Goal: Transaction & Acquisition: Purchase product/service

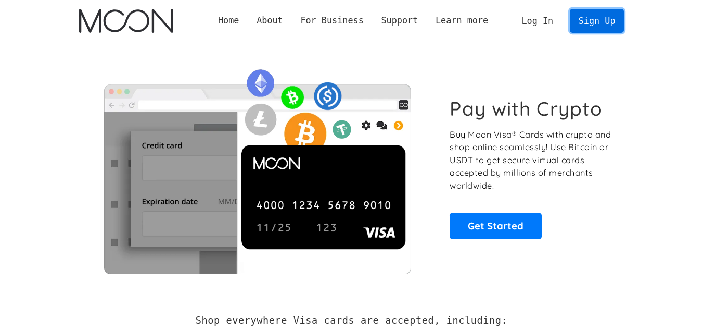
click at [601, 16] on link "Sign Up" at bounding box center [597, 20] width 54 height 23
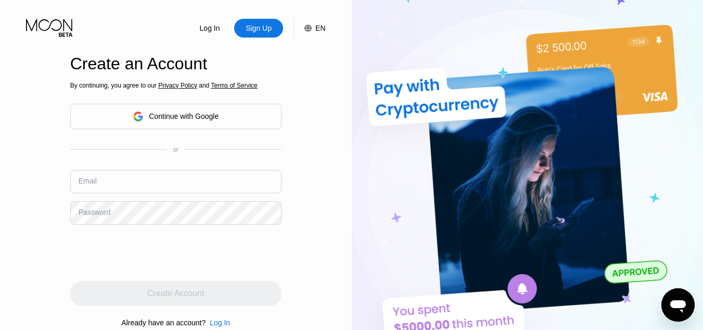
click at [119, 182] on input "text" at bounding box center [175, 181] width 211 height 23
type input "[EMAIL_ADDRESS][DOMAIN_NAME]"
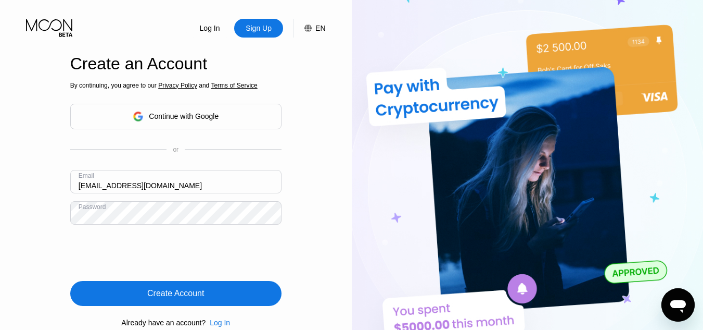
click at [190, 289] on div "Create Account" at bounding box center [175, 293] width 57 height 10
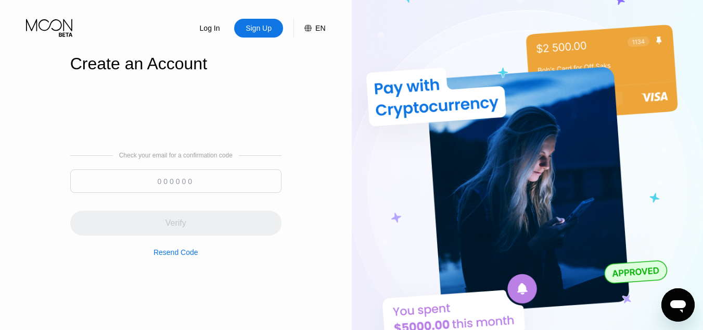
click at [160, 181] on input at bounding box center [175, 180] width 211 height 23
paste input "982914"
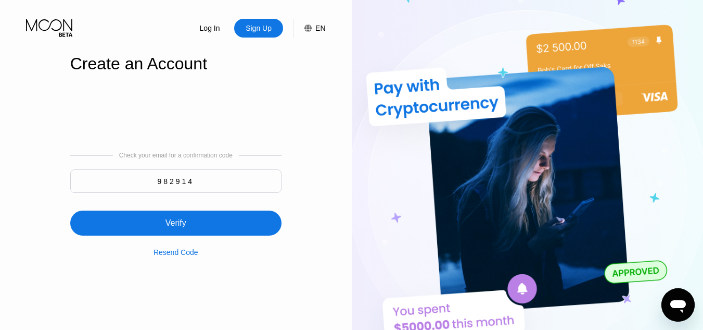
type input "982914"
click at [178, 225] on div "Verify" at bounding box center [176, 223] width 21 height 10
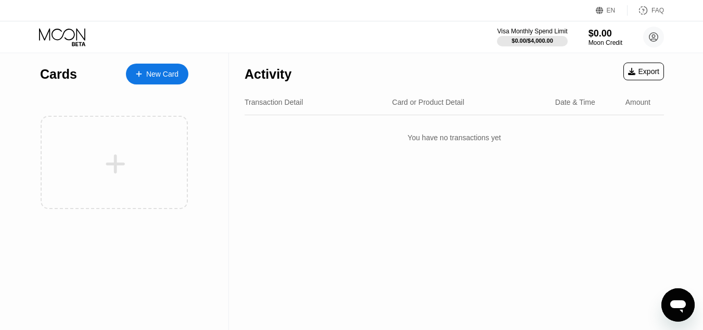
click at [167, 73] on div "New Card" at bounding box center [162, 74] width 32 height 9
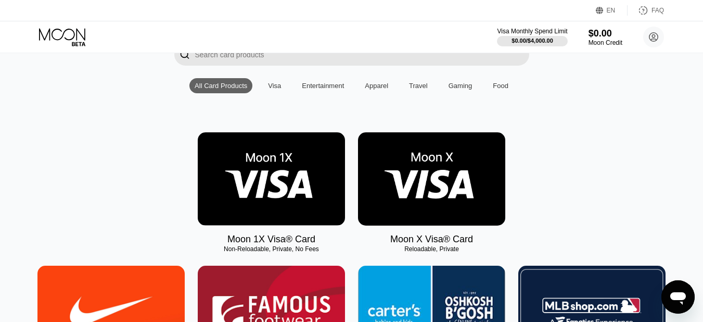
scroll to position [67, 0]
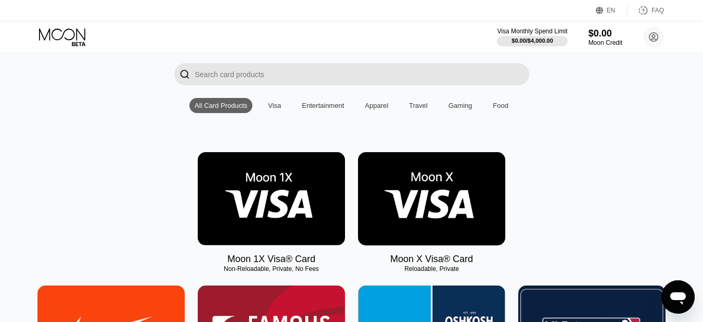
click at [425, 217] on img at bounding box center [431, 198] width 147 height 93
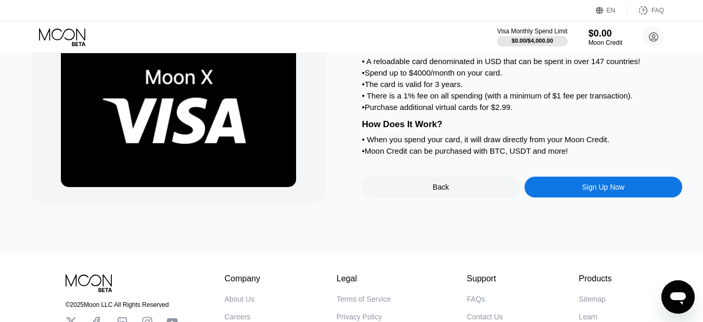
scroll to position [160, 0]
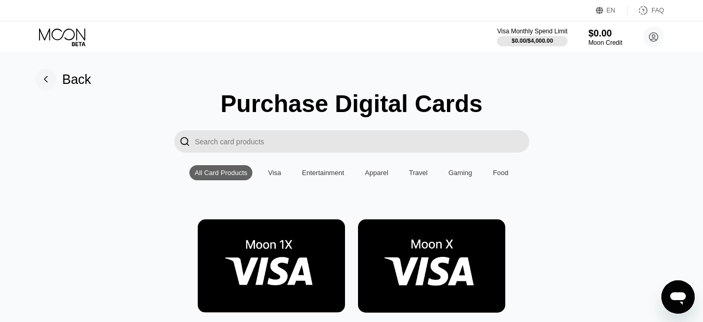
click at [223, 254] on img at bounding box center [271, 265] width 147 height 93
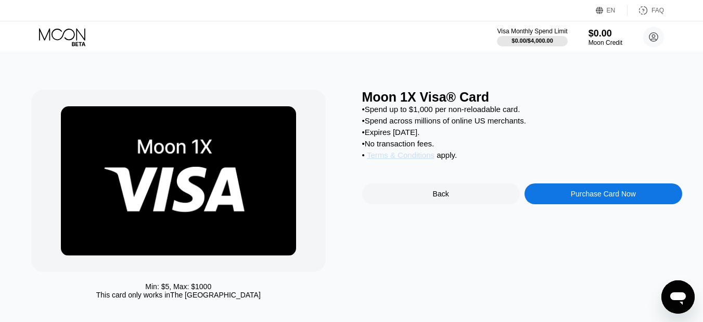
click at [401, 159] on span "Terms & Conditions" at bounding box center [401, 154] width 68 height 9
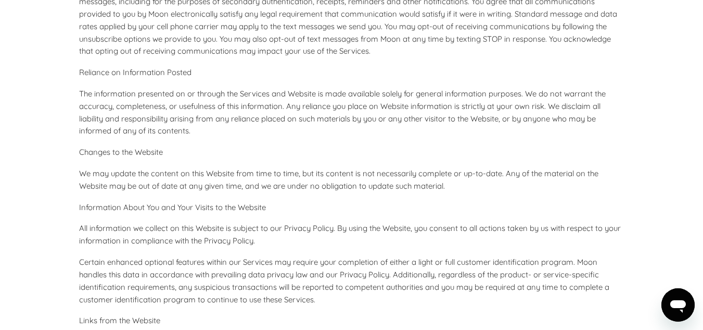
scroll to position [3816, 0]
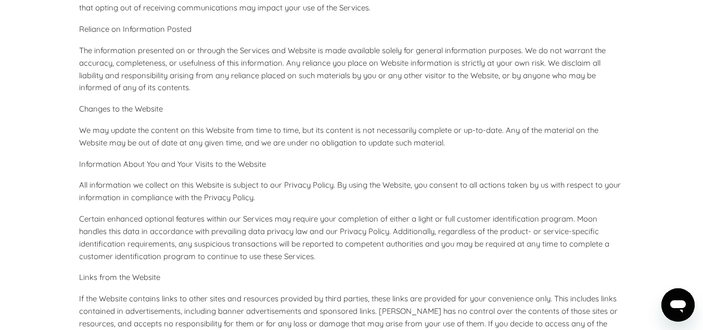
drag, startPoint x: 709, startPoint y: 18, endPoint x: 707, endPoint y: 250, distance: 232.2
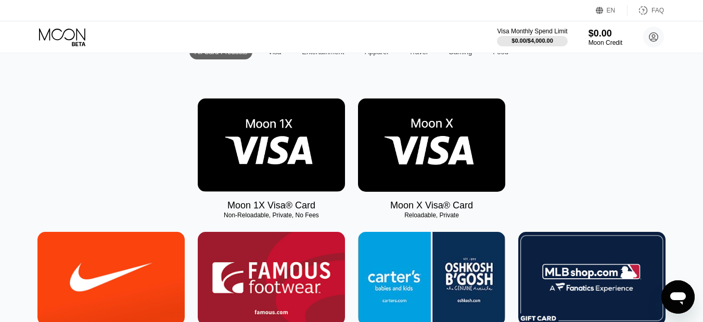
scroll to position [87, 0]
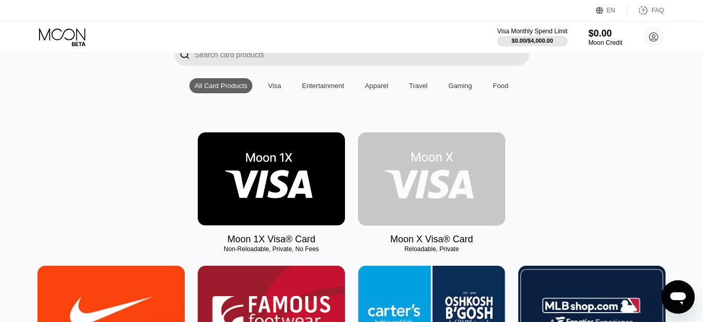
click at [459, 180] on img at bounding box center [431, 178] width 147 height 93
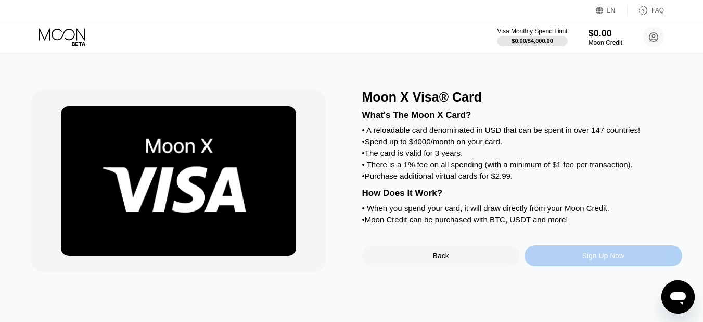
click at [583, 266] on div "Sign Up Now" at bounding box center [604, 255] width 158 height 21
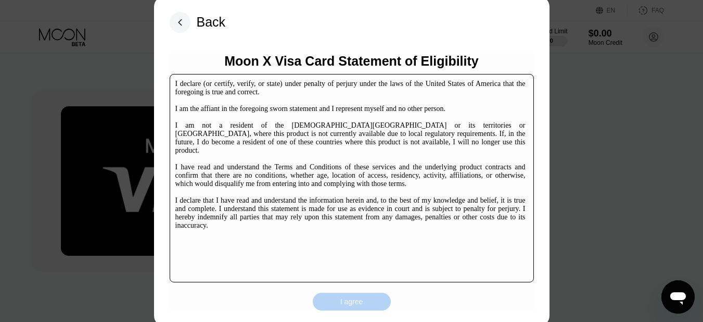
click at [350, 301] on div "I agree" at bounding box center [352, 301] width 23 height 9
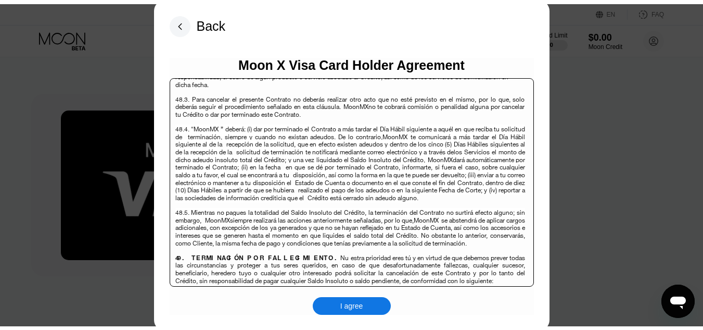
scroll to position [6762, 0]
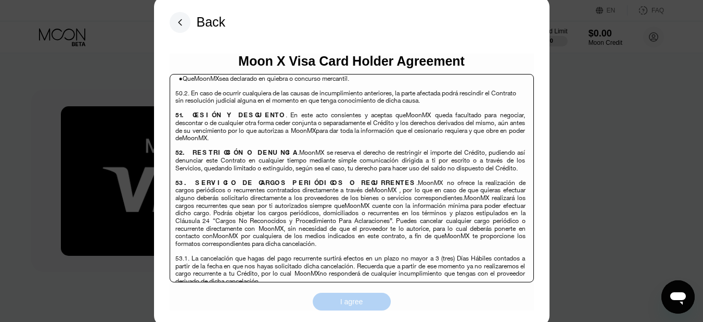
click at [353, 302] on div "I agree" at bounding box center [352, 301] width 23 height 9
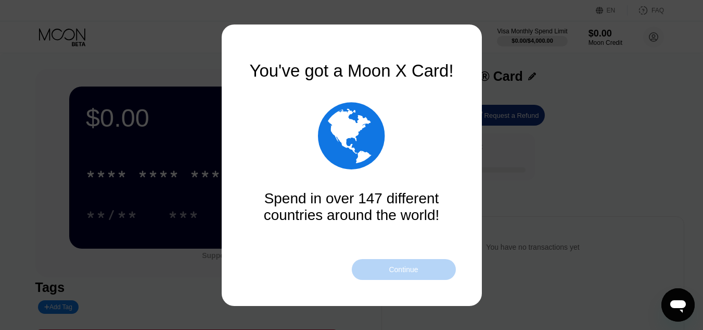
click at [385, 271] on div "Continue" at bounding box center [404, 269] width 104 height 21
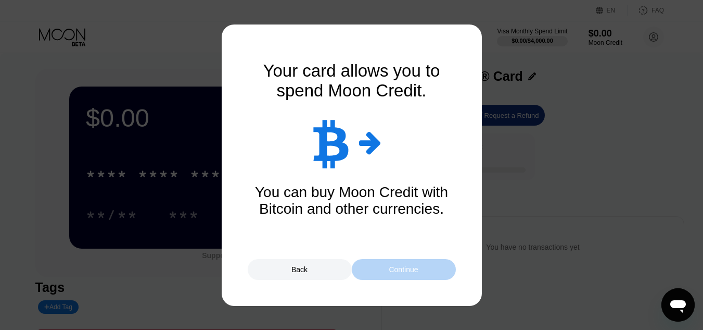
click at [385, 271] on div "Continue" at bounding box center [404, 269] width 104 height 21
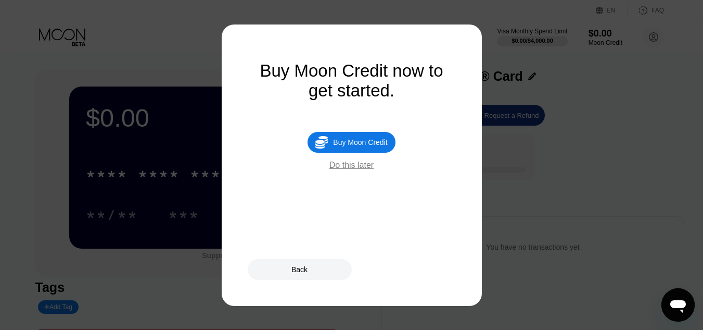
click at [348, 146] on div "Buy Moon Credit" at bounding box center [360, 142] width 54 height 8
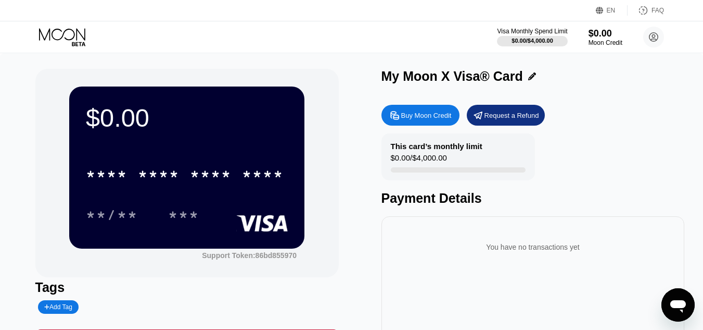
type input "0"
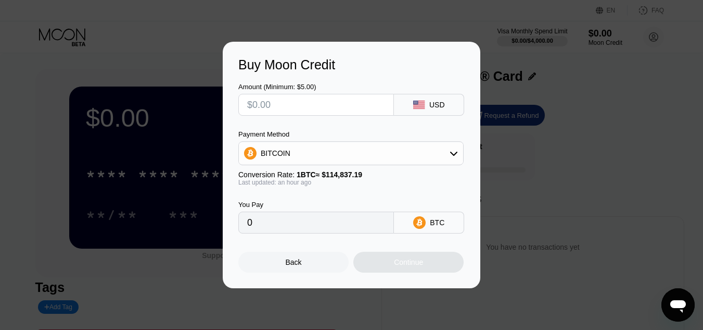
click at [291, 104] on input "text" at bounding box center [316, 104] width 138 height 21
type input "$1"
type input "0.00000873"
type input "$15"
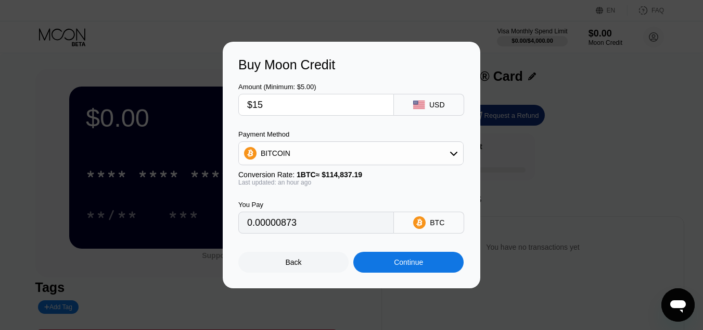
type input "0.00013085"
type input "$1"
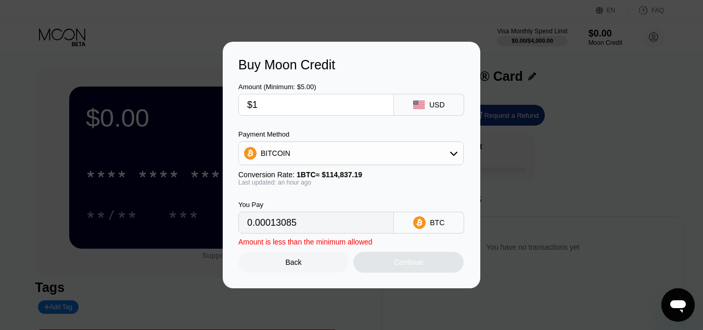
type input "0.00000873"
type input "0"
type input "$5"
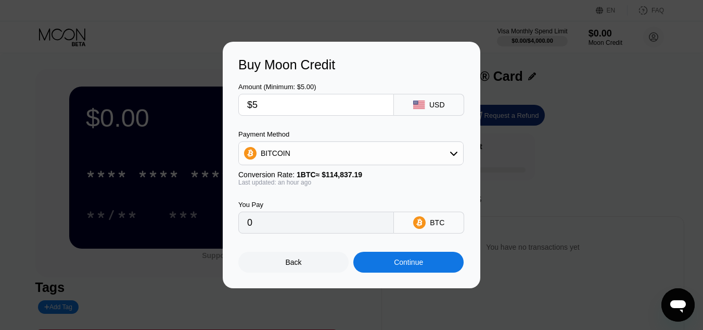
type input "0.00004362"
type input "$5000"
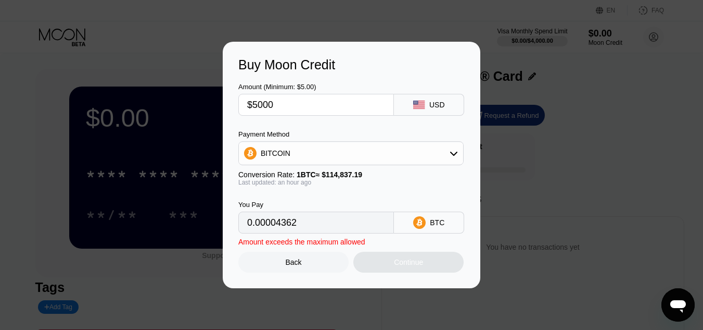
type input "0.04361383"
type input "$500"
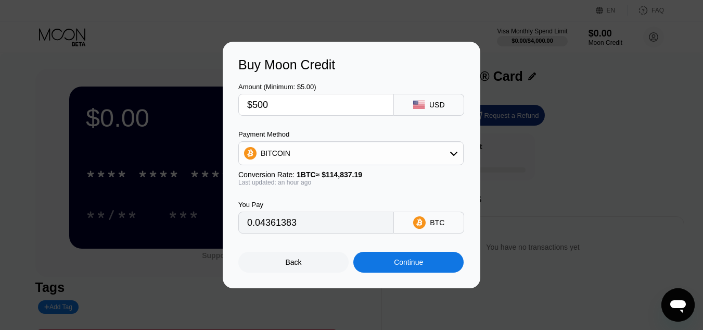
type input "0.00436139"
type input "$50"
type input "0.00043614"
type input "$5"
type input "0.00004362"
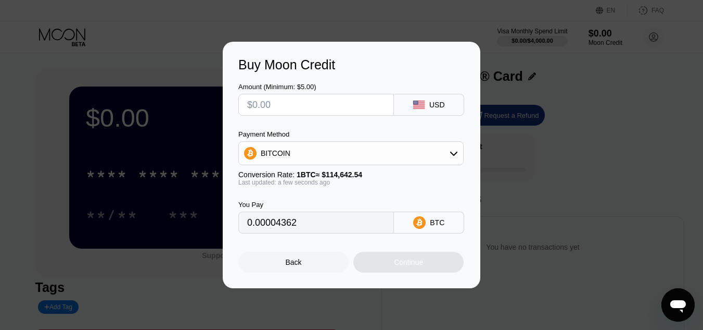
type input "0"
type input "$1"
type input "0.00000873"
type input "$1000"
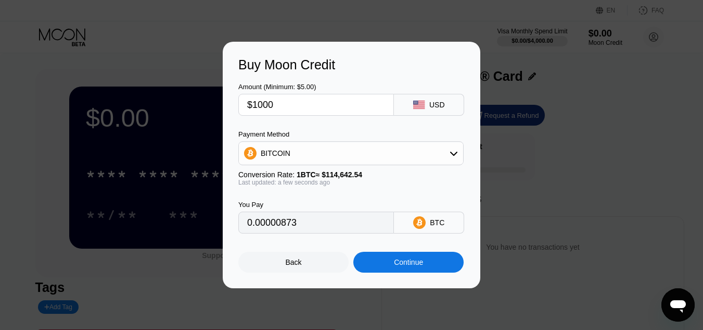
type input "0.00872277"
type input "$100"
type input "0.00087228"
type input "$10"
type input "0.00008723"
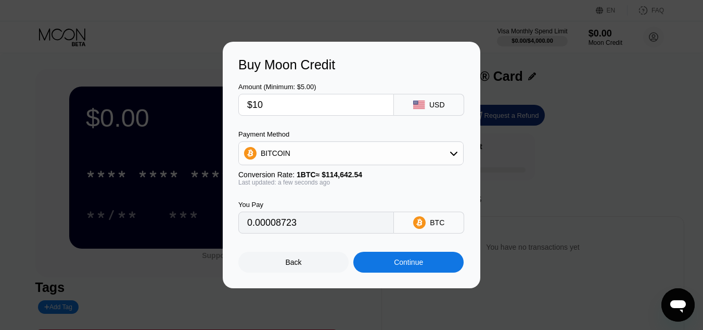
type input "$1"
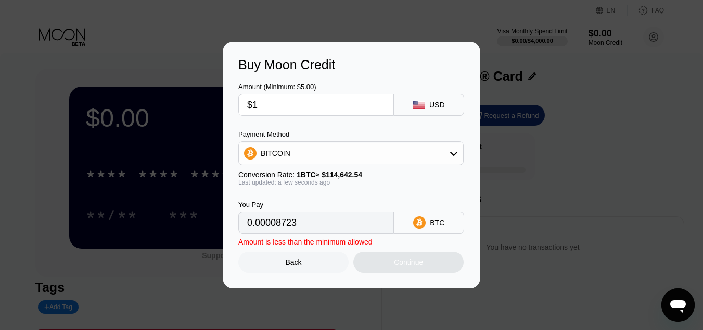
type input "0.00000873"
type input "0"
click at [293, 264] on div "Back" at bounding box center [294, 262] width 16 height 8
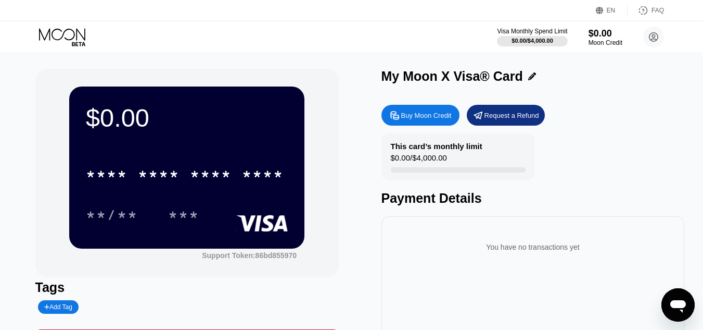
click at [437, 118] on div "Buy Moon Credit" at bounding box center [426, 115] width 51 height 9
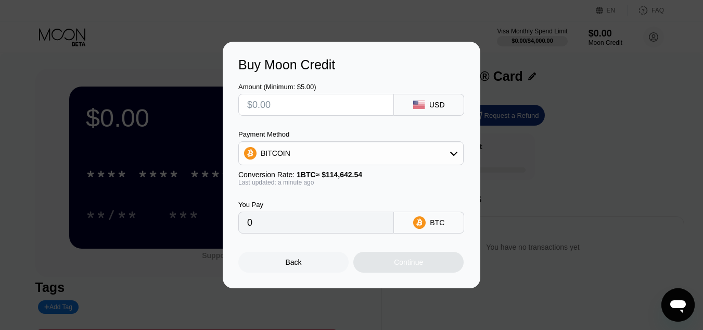
click at [318, 270] on div "Back" at bounding box center [293, 261] width 110 height 21
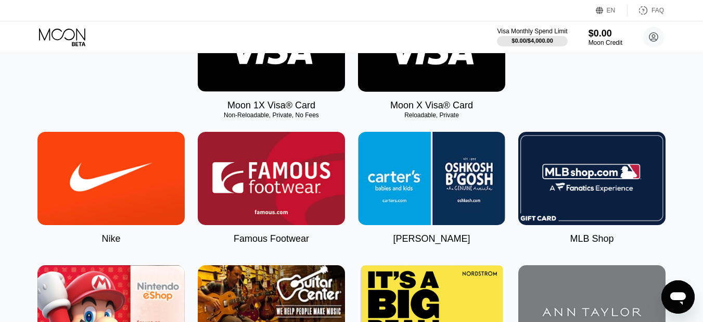
scroll to position [114, 0]
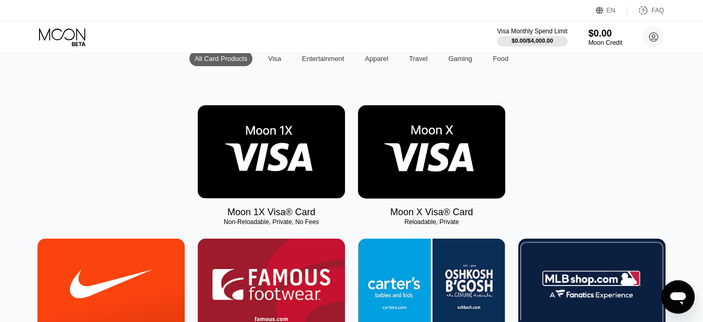
click at [263, 168] on img at bounding box center [271, 151] width 147 height 93
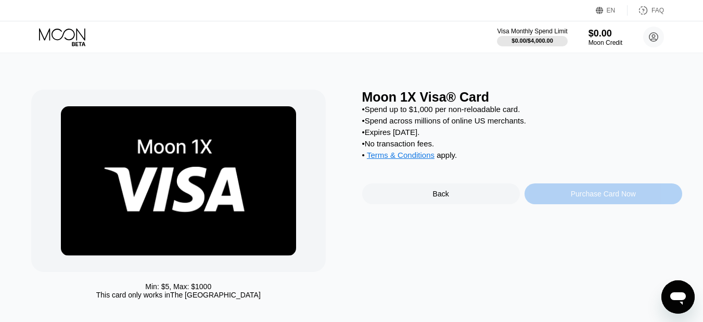
click at [606, 198] on div "Purchase Card Now" at bounding box center [603, 194] width 65 height 8
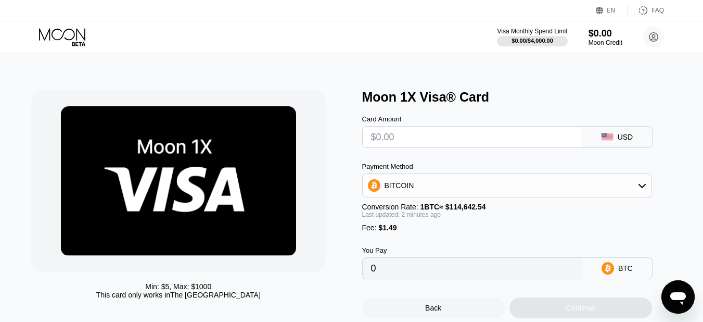
click at [402, 136] on input "text" at bounding box center [472, 137] width 203 height 21
type input "$1"
type input "0.00002172"
type input "$1000"
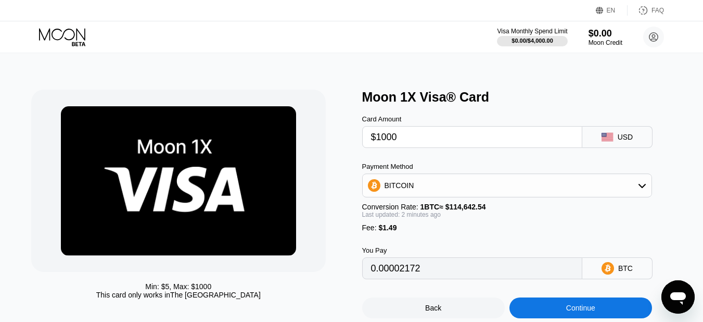
type input "0.00873577"
type input "$1"
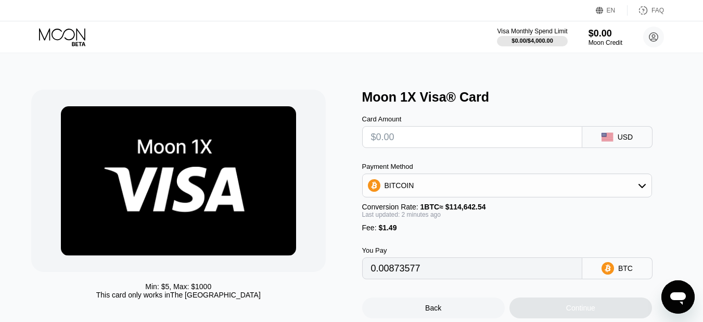
type input "0"
click at [644, 190] on icon at bounding box center [642, 185] width 8 height 8
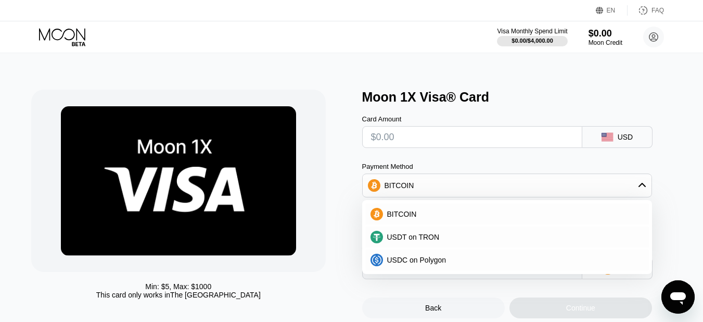
click at [644, 190] on icon at bounding box center [642, 185] width 8 height 8
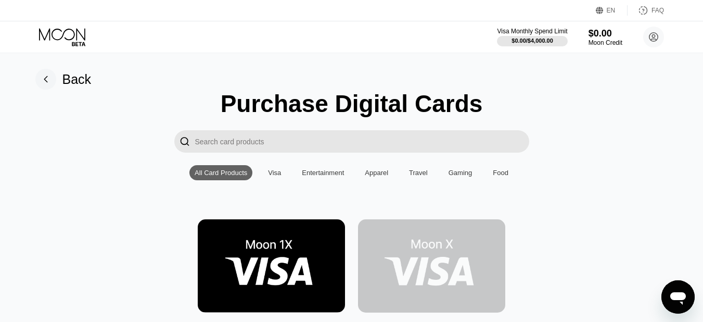
click at [394, 250] on img at bounding box center [431, 265] width 147 height 93
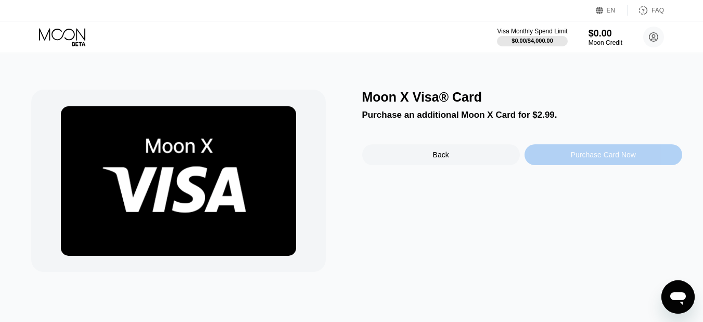
click at [585, 159] on div "Purchase Card Now" at bounding box center [603, 154] width 65 height 8
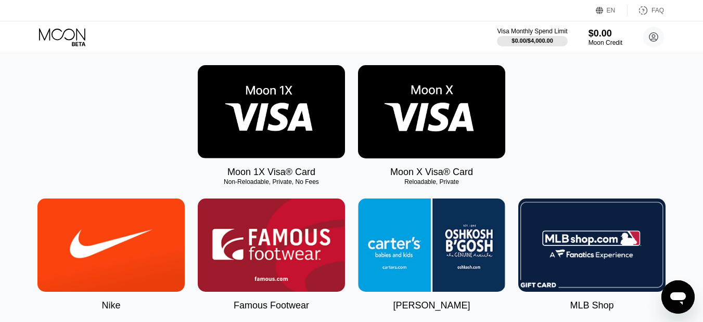
scroll to position [201, 0]
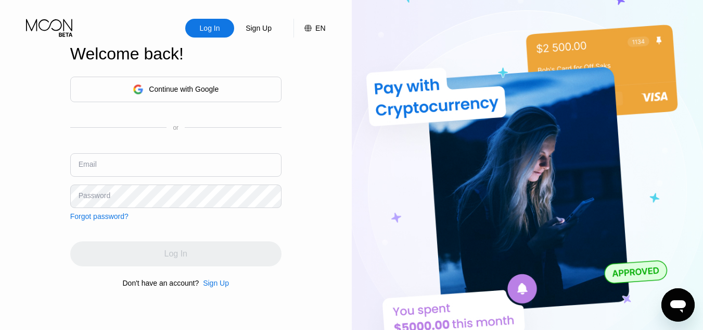
type input "[EMAIL_ADDRESS][DOMAIN_NAME]"
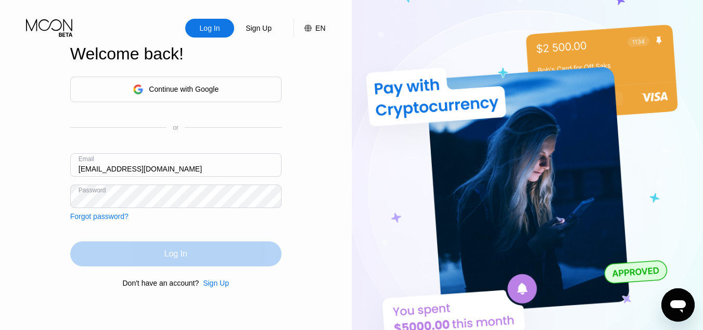
click at [155, 259] on div "Log In" at bounding box center [175, 253] width 211 height 25
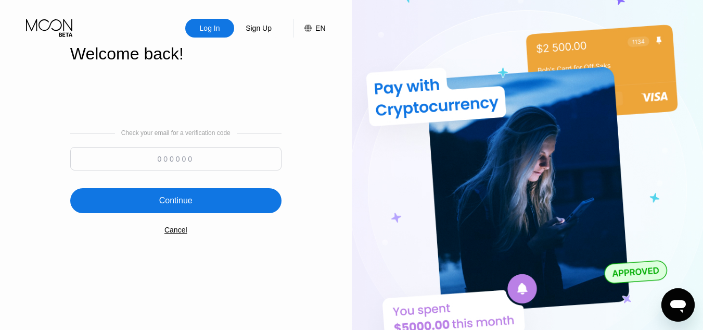
paste input "399883"
type input "399883"
click at [176, 206] on div "Continue" at bounding box center [175, 200] width 33 height 10
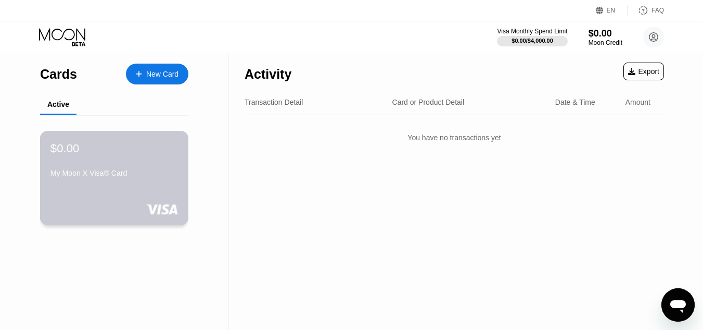
click at [141, 159] on div "$0.00 My Moon X Visa® Card" at bounding box center [115, 161] width 128 height 40
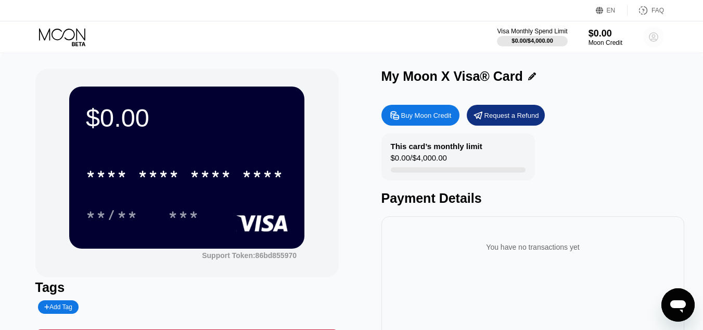
click at [656, 36] on circle at bounding box center [654, 37] width 21 height 21
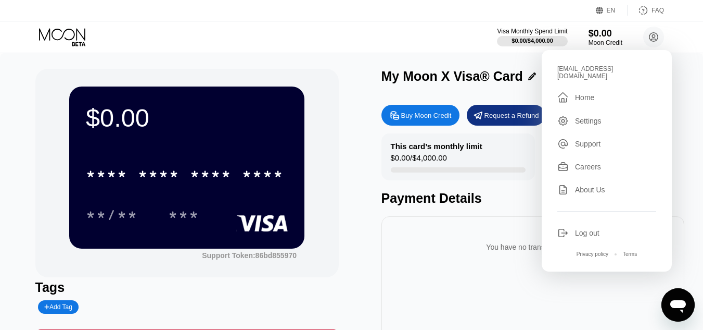
click at [682, 121] on div "Buy Moon Credit Request a Refund" at bounding box center [534, 115] width 304 height 21
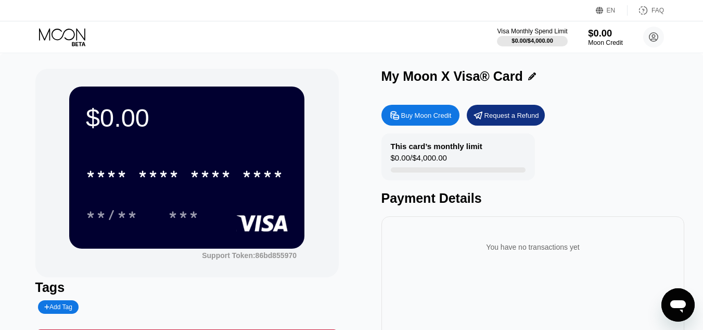
click at [604, 33] on div "$0.00" at bounding box center [605, 33] width 35 height 11
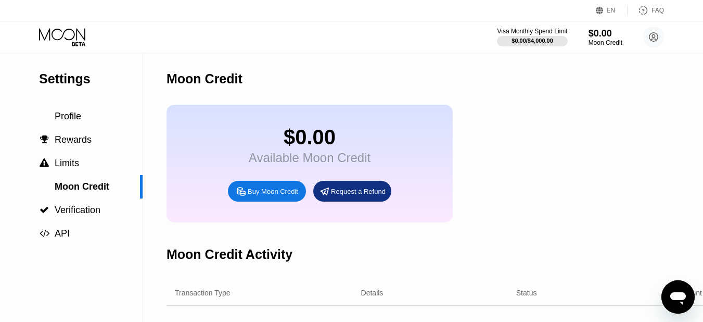
click at [261, 196] on div "Buy Moon Credit" at bounding box center [273, 191] width 51 height 9
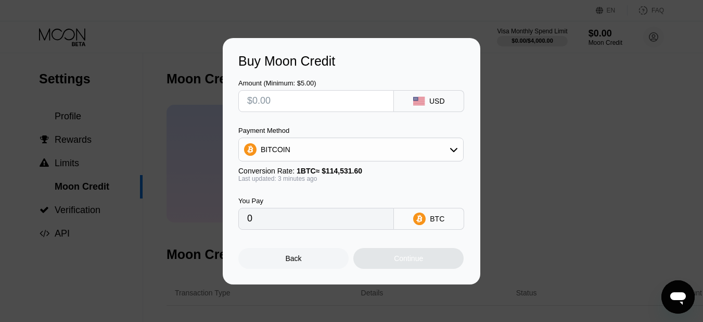
click at [458, 149] on icon at bounding box center [454, 149] width 8 height 8
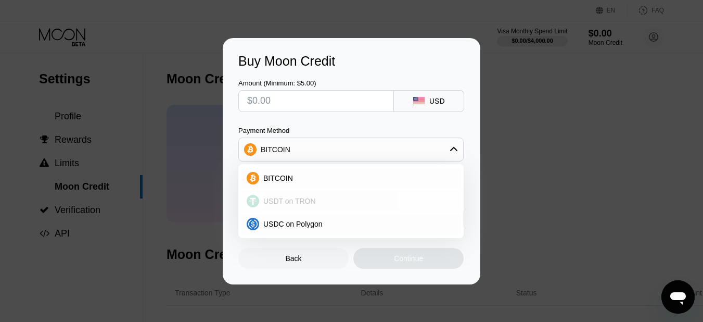
click at [318, 205] on div "USDT on TRON" at bounding box center [357, 201] width 196 height 8
type input "0.00"
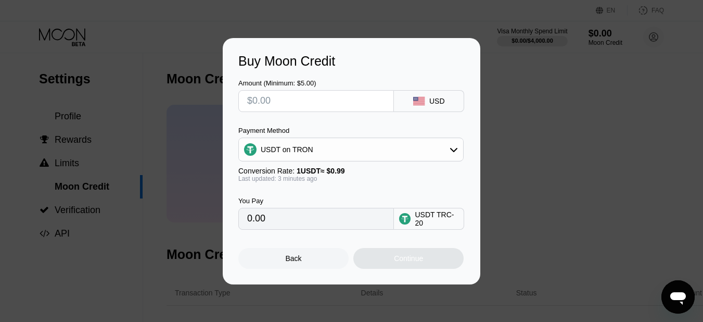
click at [287, 100] on input "text" at bounding box center [316, 101] width 138 height 21
type input "$1"
type input "1.01"
type input "$10"
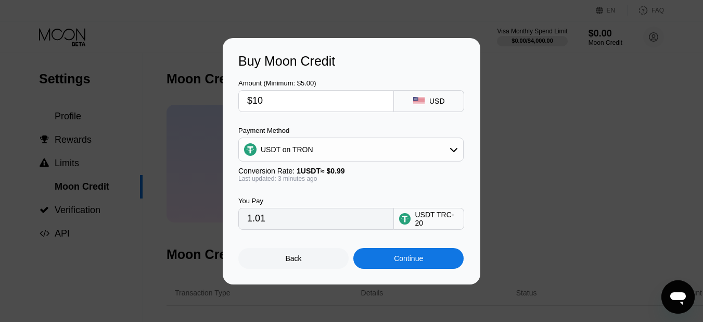
type input "10.10"
type input "$10"
click at [398, 262] on div "Continue" at bounding box center [408, 258] width 29 height 8
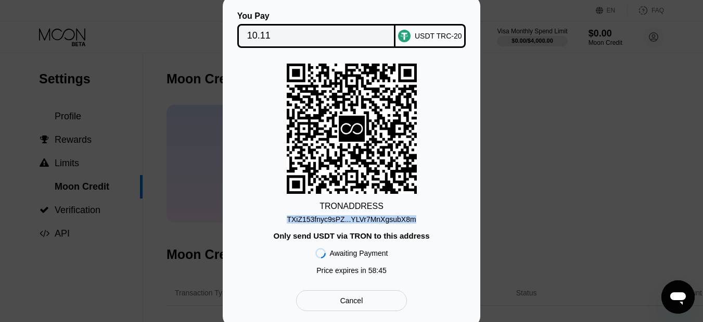
drag, startPoint x: 415, startPoint y: 215, endPoint x: 284, endPoint y: 220, distance: 131.8
click at [284, 220] on div "TRON ADDRESS TXiZ153fnyc9sPZ...YLVr7MnXgsubX8m Only send USDT via TRON to this …" at bounding box center [351, 172] width 226 height 216
copy div "TXiZ153fnyc9sPZ...YLVr7MnXgsubX8m"
click at [430, 217] on div "TRON ADDRESS TXiZ153fnyc9sPZ...YLVr7MnXgsubX8m Only send USDT via TRON to this …" at bounding box center [351, 172] width 226 height 216
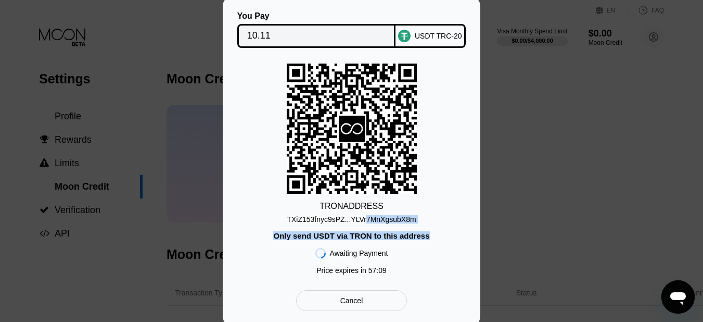
drag, startPoint x: 426, startPoint y: 219, endPoint x: 363, endPoint y: 221, distance: 63.6
click at [363, 221] on div "TRON ADDRESS TXiZ153fnyc9sPZ...YLVr7MnXgsubX8m Only send USDT via TRON to this …" at bounding box center [351, 172] width 226 height 216
click at [423, 217] on div "TRON ADDRESS TXiZ153fnyc9sPZ...YLVr7MnXgsubX8m Only send USDT via TRON to this …" at bounding box center [351, 172] width 226 height 216
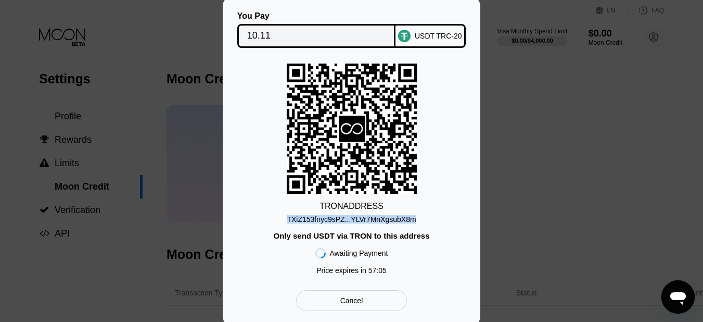
drag, startPoint x: 413, startPoint y: 216, endPoint x: 291, endPoint y: 221, distance: 122.5
click at [291, 221] on div "TRON ADDRESS TXiZ153fnyc9sPZ...YLVr7MnXgsubX8m Only send USDT via TRON to this …" at bounding box center [351, 172] width 226 height 216
copy div "TXiZ153fnyc9sPZ...YLVr7MnXgsubX8m"
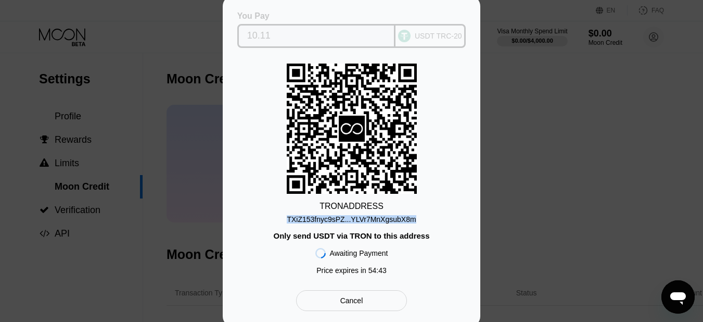
click at [441, 28] on div "USDT TRC-20" at bounding box center [431, 36] width 70 height 24
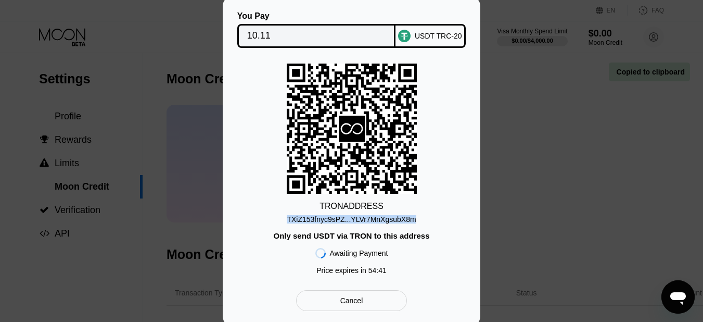
click at [441, 28] on div "USDT TRC-20" at bounding box center [431, 36] width 70 height 24
copy div "TXiZ153fnyc9sPZ...YLVr7MnXgsubX8m"
click at [355, 300] on div "Cancel" at bounding box center [352, 300] width 23 height 9
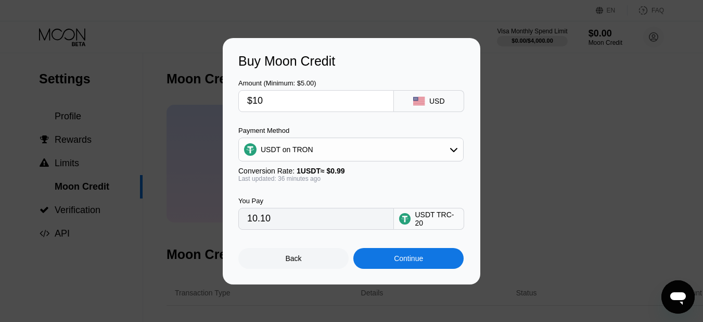
click at [304, 259] on div "Back" at bounding box center [293, 258] width 110 height 21
